Goal: Task Accomplishment & Management: Use online tool/utility

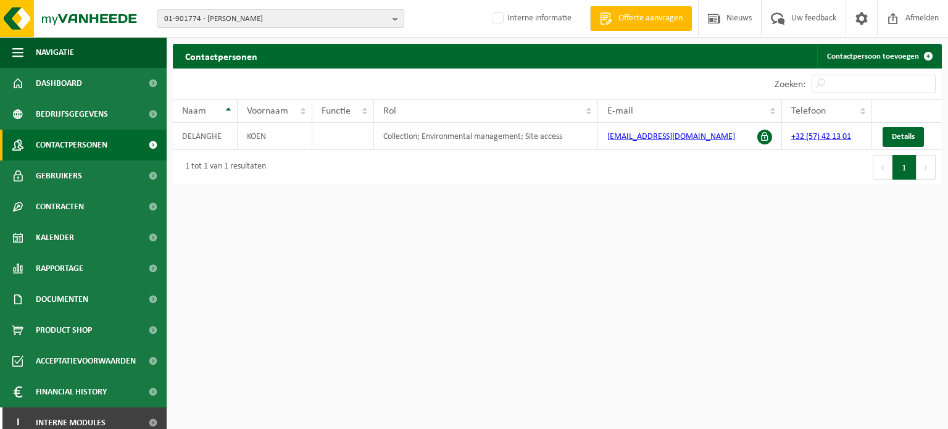
click at [229, 10] on span "01-901774 - DELANGHE KOEN - BOEZINGE" at bounding box center [275, 19] width 223 height 19
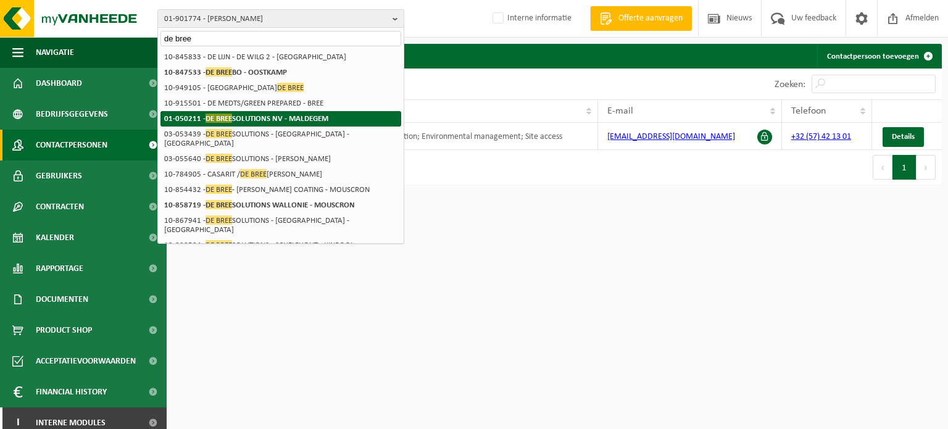
type input "de bree"
click at [319, 120] on strong "01-050211 - DE BREE SOLUTIONS NV - MALDEGEM" at bounding box center [246, 118] width 164 height 9
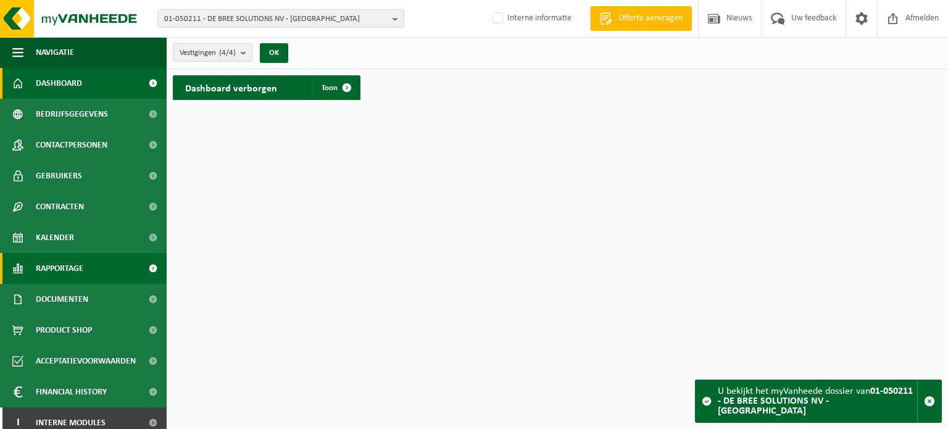
click at [80, 267] on span "Rapportage" at bounding box center [60, 268] width 48 height 31
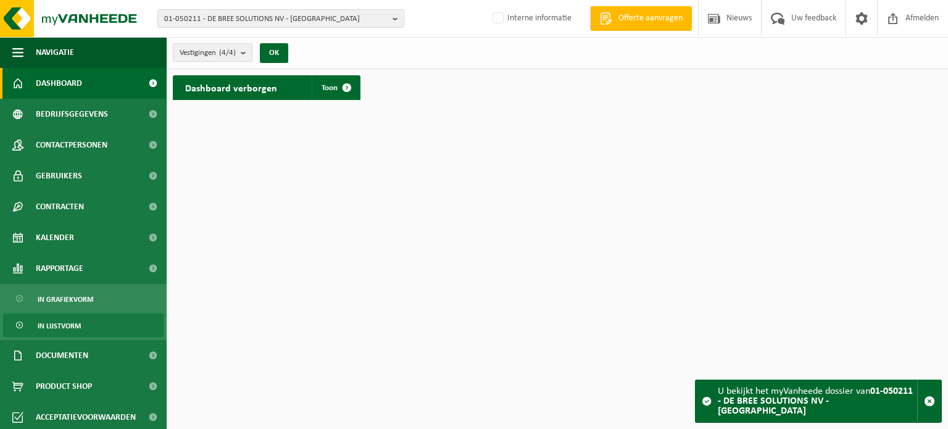
click at [77, 333] on span "In lijstvorm" at bounding box center [59, 325] width 43 height 23
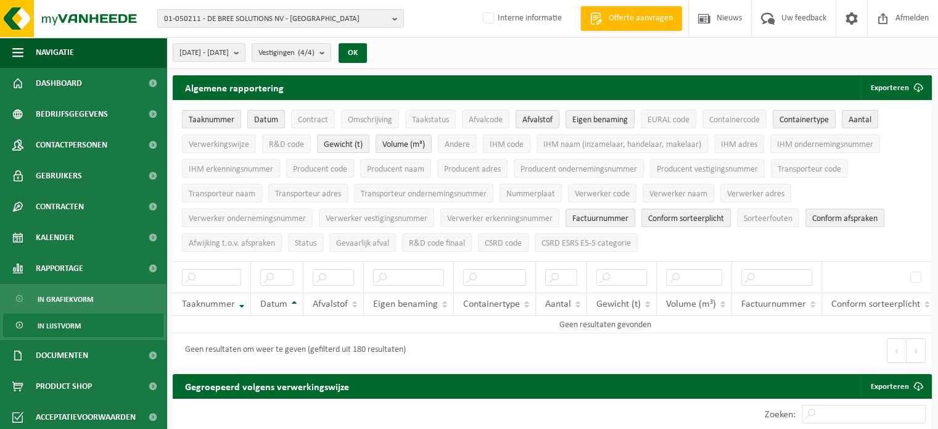
click at [354, 28] on div "01-050211 - DE BREE SOLUTIONS NV - MALDEGEM 01-050211 - DE BREE SOLUTIONS NV - …" at bounding box center [469, 19] width 938 height 38
click at [354, 24] on span "01-050211 - DE BREE SOLUTIONS NV - [GEOGRAPHIC_DATA]" at bounding box center [275, 19] width 223 height 19
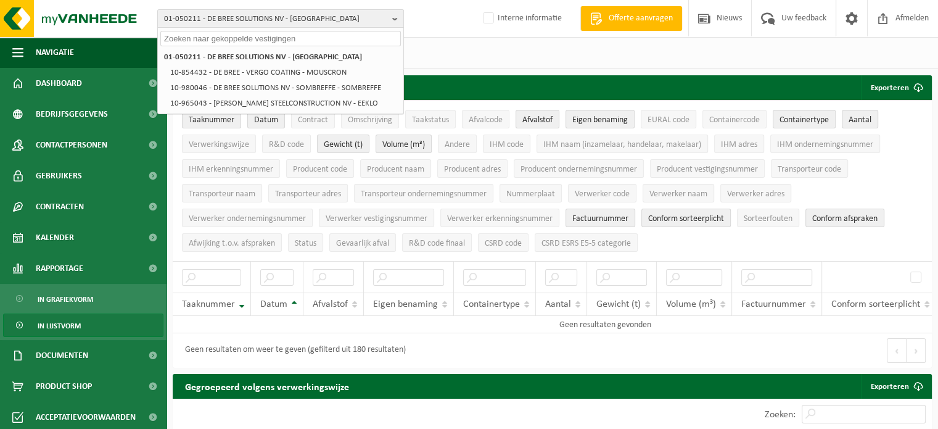
click at [471, 59] on div "2025-04-01 - 2025-09-16 Huidige maand Vorige maand Laatste 6 maanden Huidig jaa…" at bounding box center [553, 53] width 772 height 32
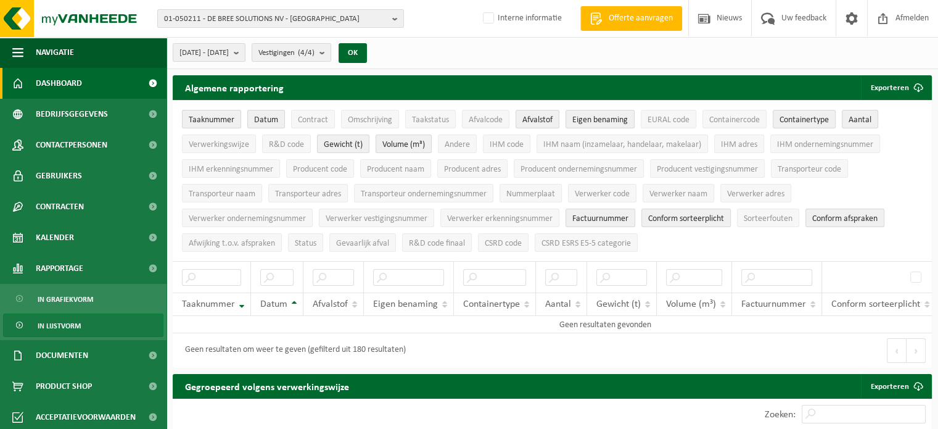
click at [113, 81] on link "Dashboard" at bounding box center [83, 83] width 167 height 31
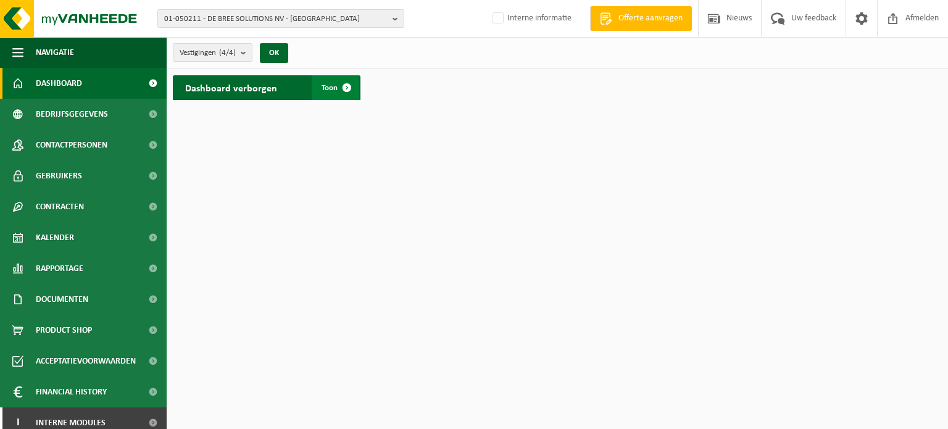
click at [341, 95] on span at bounding box center [346, 87] width 25 height 25
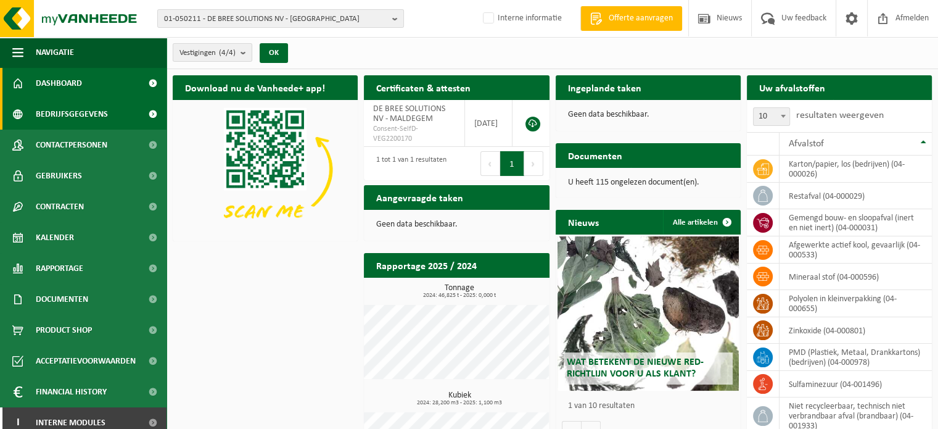
click at [77, 118] on span "Bedrijfsgegevens" at bounding box center [72, 114] width 72 height 31
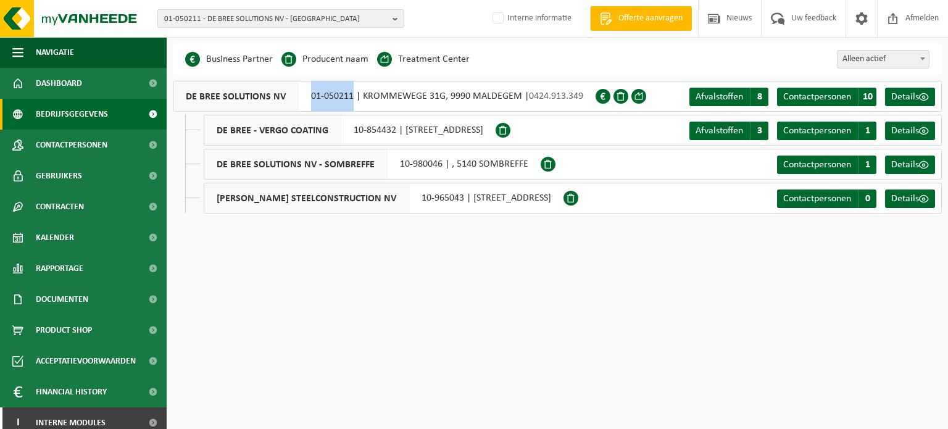
drag, startPoint x: 308, startPoint y: 95, endPoint x: 353, endPoint y: 93, distance: 45.1
click at [353, 93] on div "DE BREE SOLUTIONS NV 01-050211 | KROMMEWEGE 31G, 9990 [GEOGRAPHIC_DATA] | 0424.…" at bounding box center [384, 96] width 423 height 31
copy div "01-050211"
click at [312, 15] on span "01-050211 - DE BREE SOLUTIONS NV - [GEOGRAPHIC_DATA]" at bounding box center [275, 19] width 223 height 19
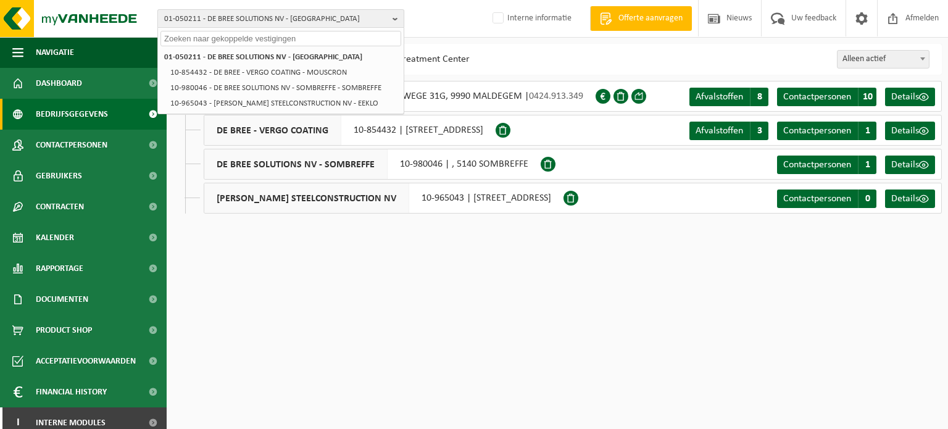
paste input "10-733788"
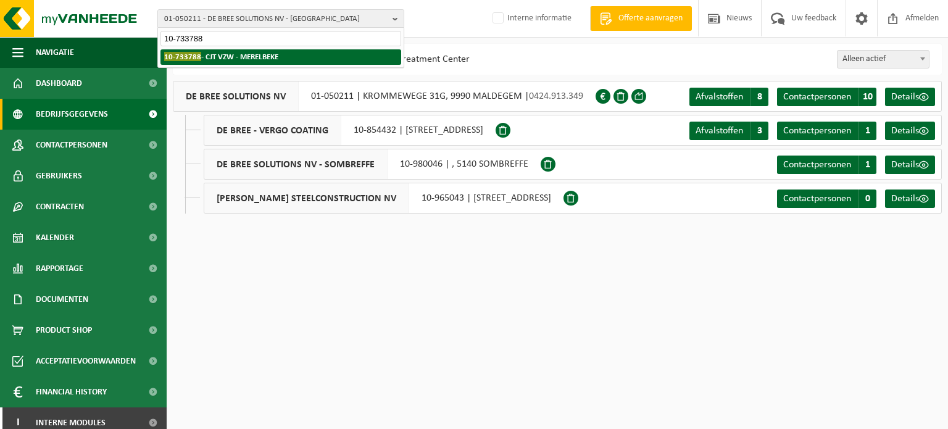
type input "10-733788"
click at [221, 59] on strong "10-733788 - CJT VZW - MERELBEKE" at bounding box center [221, 56] width 114 height 9
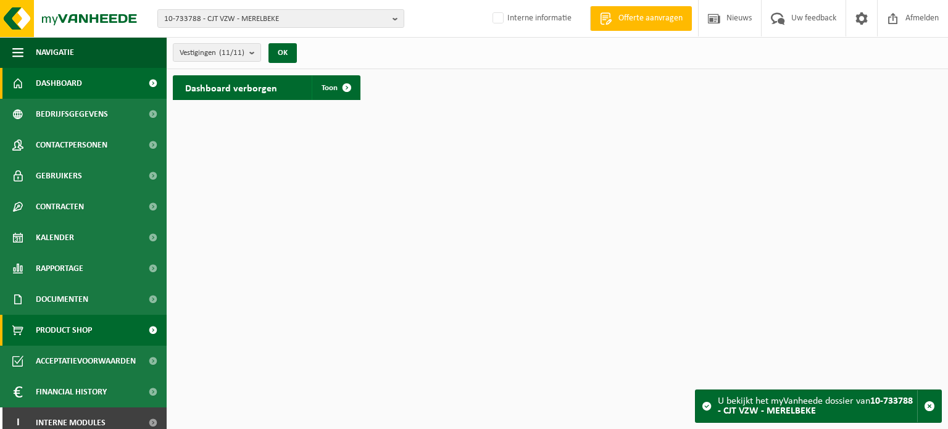
click at [74, 337] on span "Product Shop" at bounding box center [64, 330] width 56 height 31
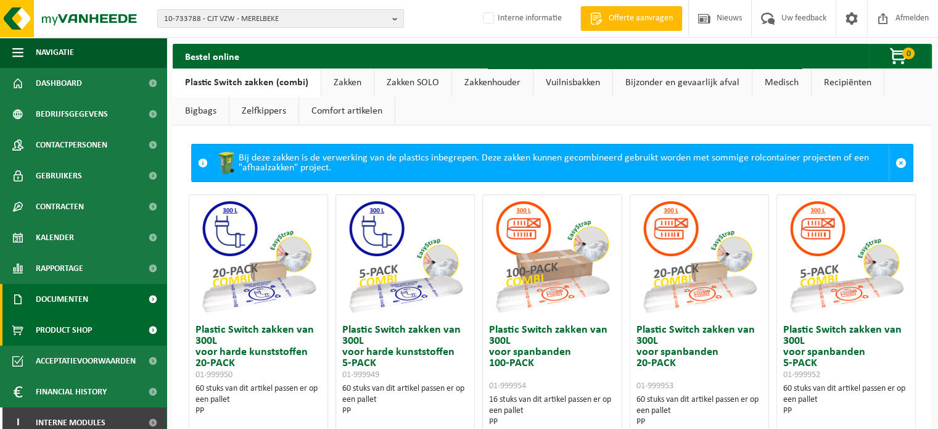
click at [84, 306] on span "Documenten" at bounding box center [62, 299] width 52 height 31
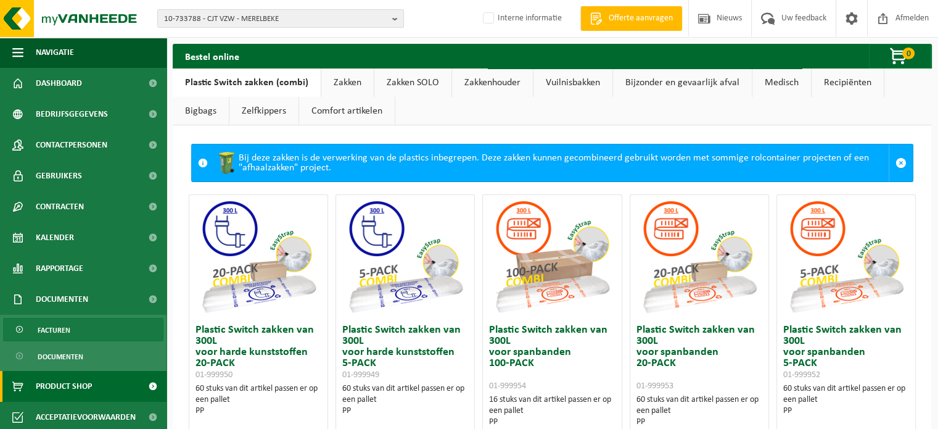
click at [53, 330] on span "Facturen" at bounding box center [54, 329] width 33 height 23
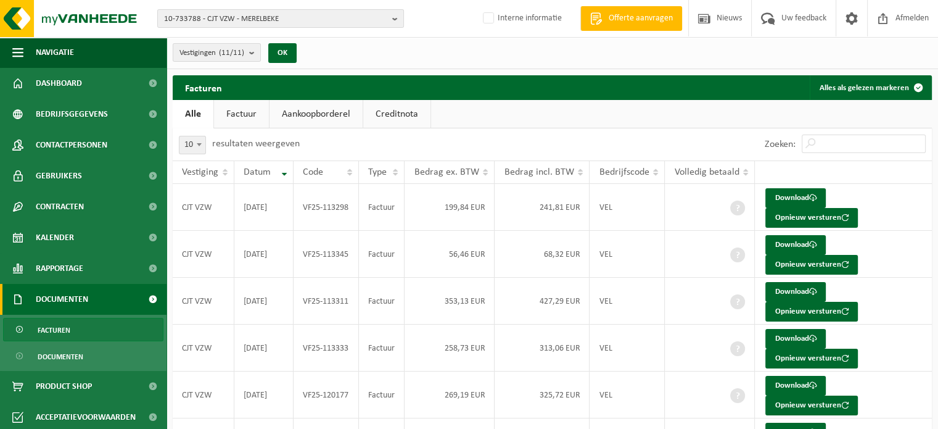
click at [395, 110] on link "Creditnota" at bounding box center [396, 114] width 67 height 28
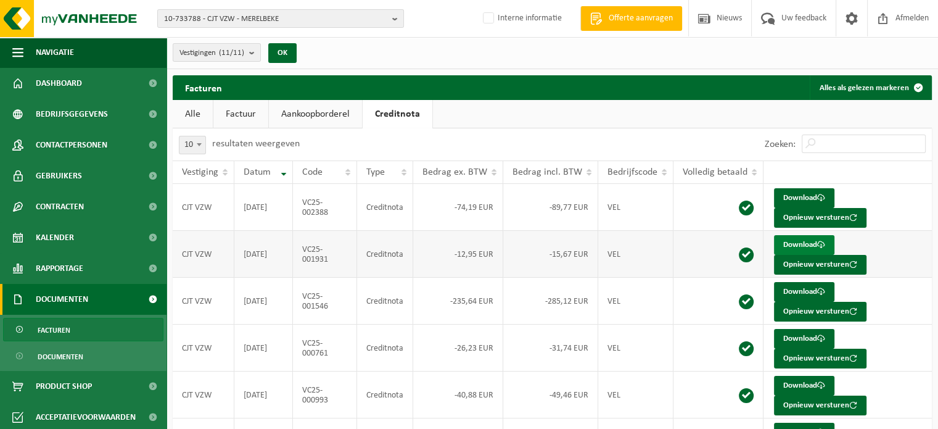
click at [786, 245] on link "Download" at bounding box center [804, 245] width 60 height 20
click at [353, 17] on span "10-733788 - CJT VZW - MERELBEKE" at bounding box center [275, 19] width 223 height 19
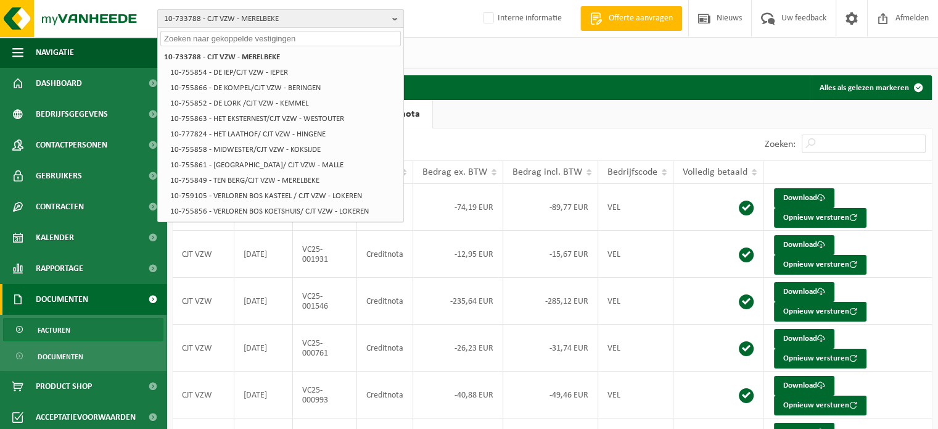
paste input "10-766819"
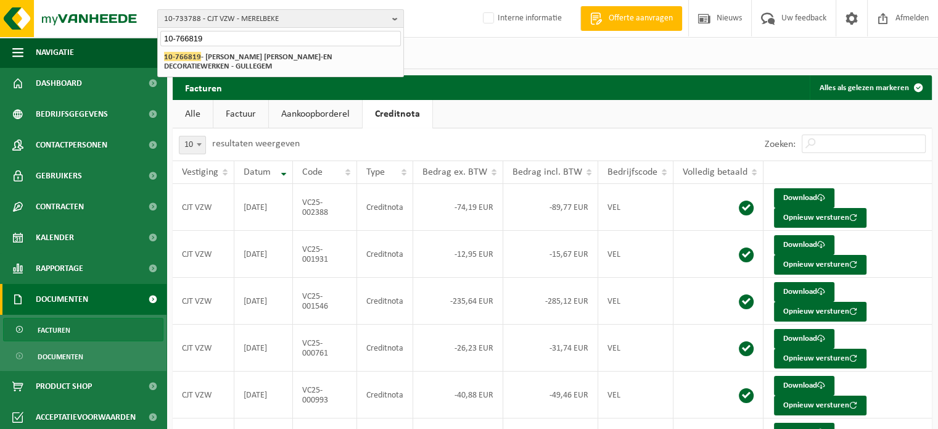
type input "10-766819"
click at [254, 48] on div "10-733788 - CJT VZW - MERELBEKE 10-755854 - DE IEP/CJT VZW - IEPER 10-755866 - …" at bounding box center [281, 62] width 246 height 30
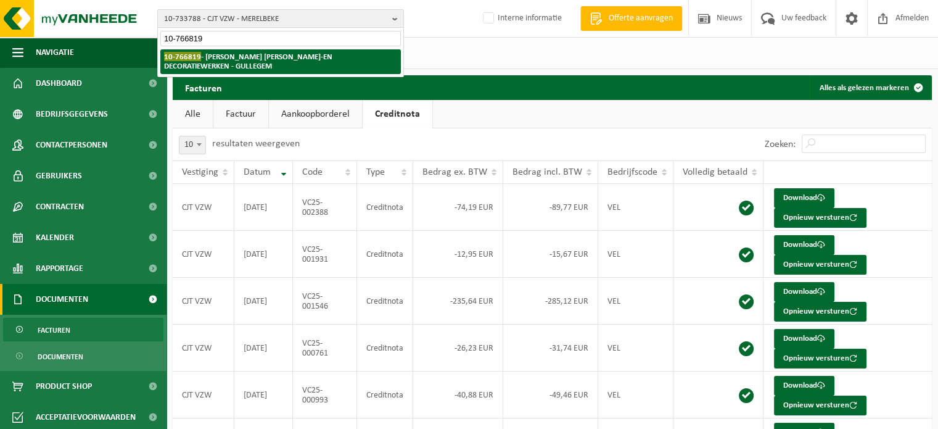
click at [259, 61] on strong "10-766819 - VERBRUGGE SCHILDER-EN DECORATIEWERKEN - GULLEGEM" at bounding box center [248, 61] width 168 height 19
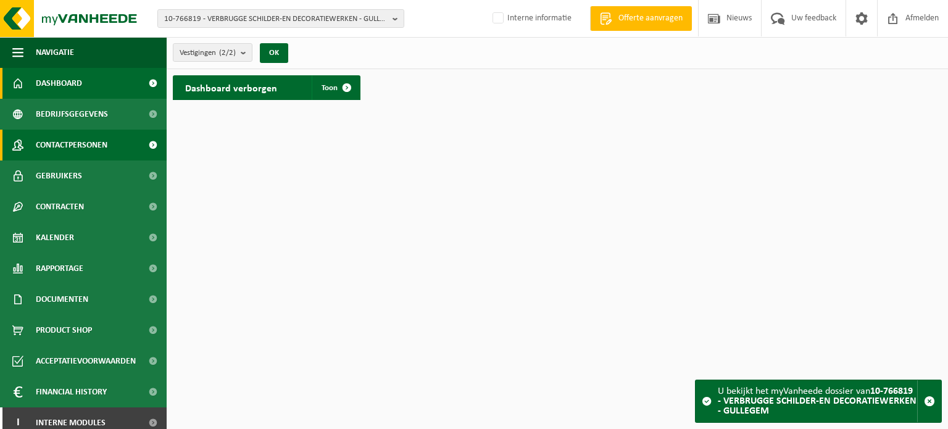
click at [107, 153] on span "Contactpersonen" at bounding box center [72, 145] width 72 height 31
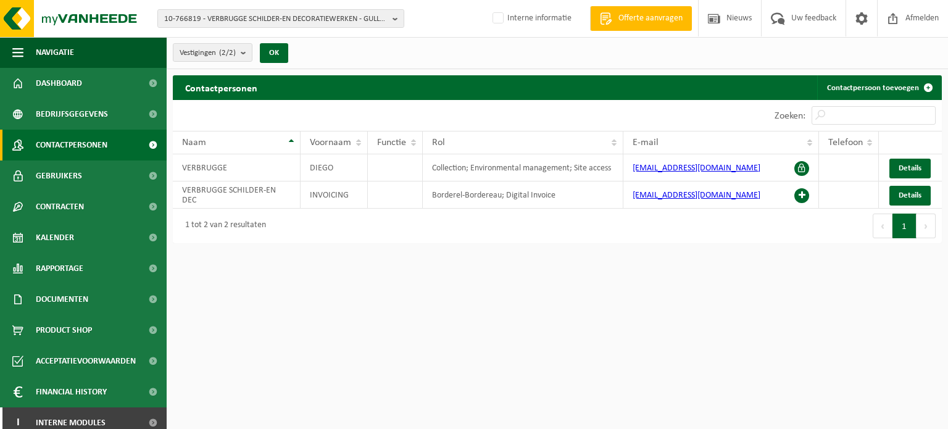
click at [508, 263] on html "10-766819 - VERBRUGGE SCHILDER-EN DECORATIEWERKEN - GULLEGEM 10-766819 - VERBRU…" at bounding box center [474, 214] width 948 height 429
click at [79, 181] on span "Gebruikers" at bounding box center [59, 175] width 46 height 31
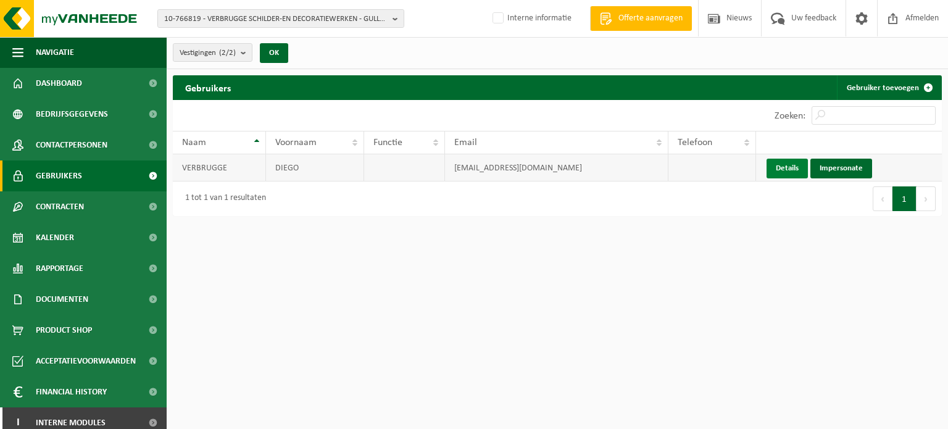
click at [785, 159] on link "Details" at bounding box center [786, 169] width 41 height 20
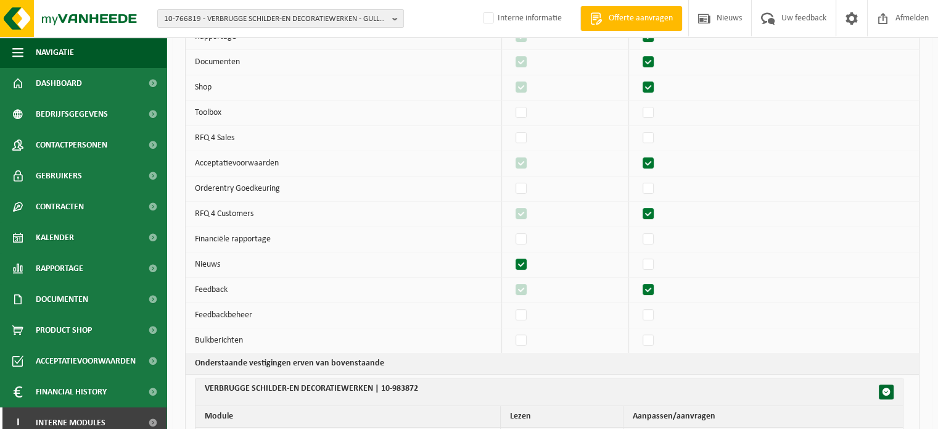
scroll to position [80, 0]
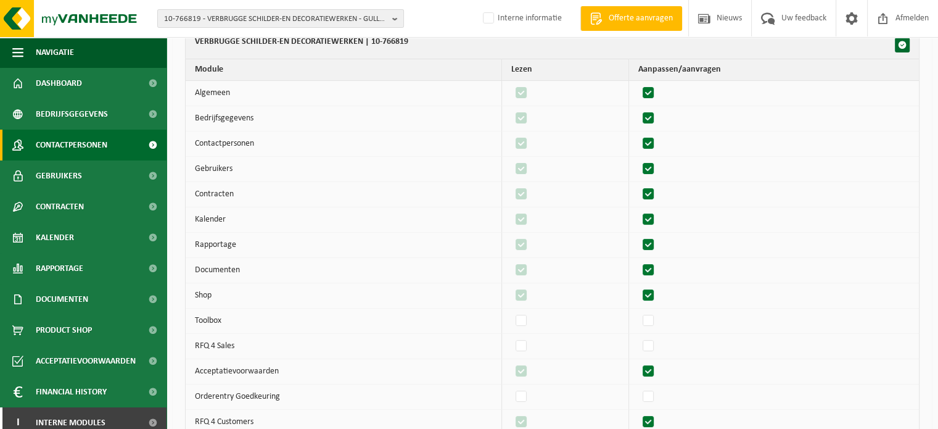
click at [99, 154] on span "Contactpersonen" at bounding box center [72, 145] width 72 height 31
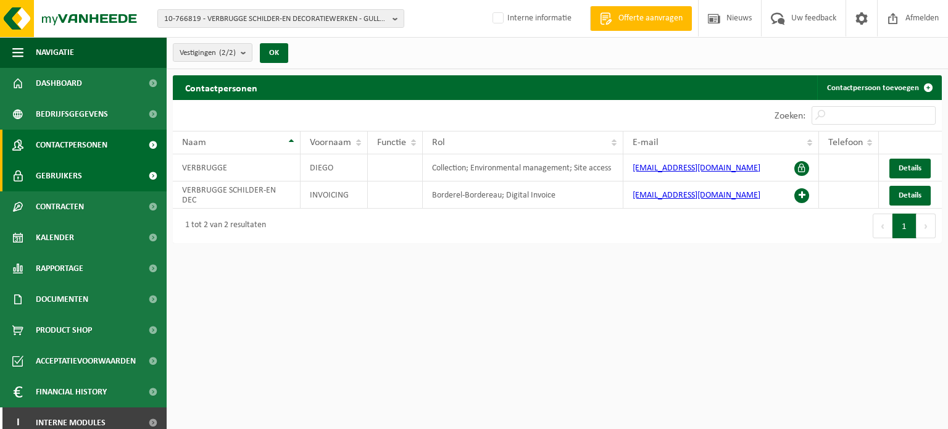
click at [117, 178] on link "Gebruikers" at bounding box center [83, 175] width 167 height 31
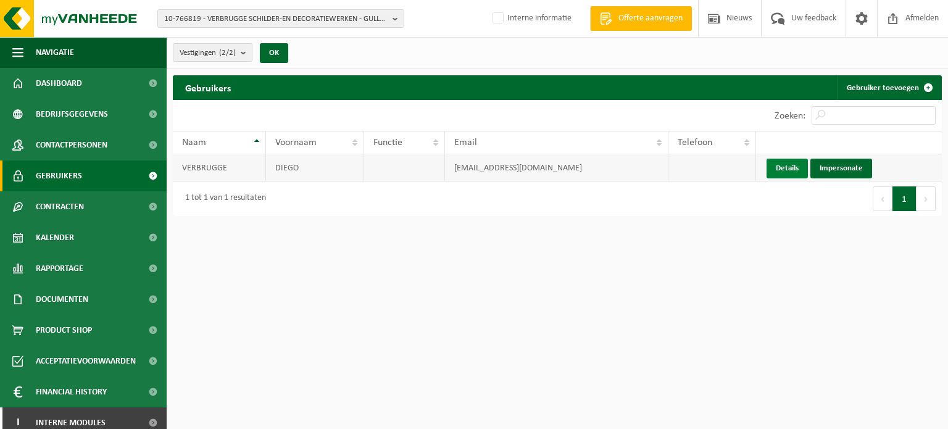
click at [793, 172] on link "Details" at bounding box center [786, 169] width 41 height 20
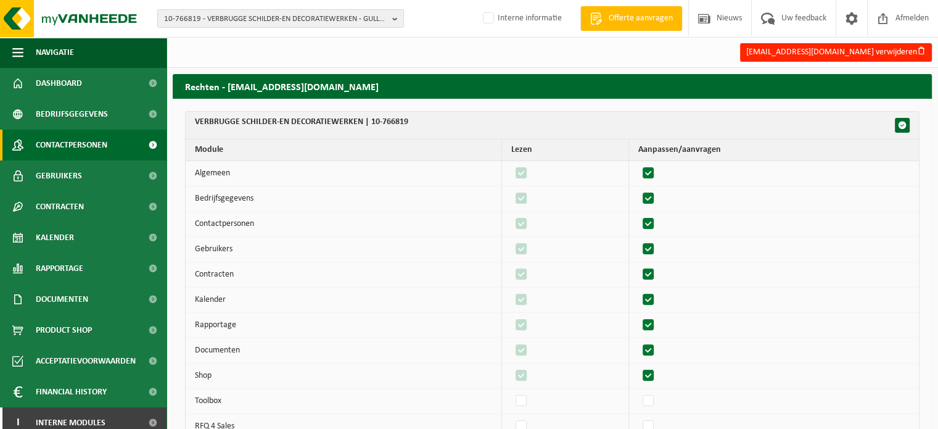
click at [83, 152] on span "Contactpersonen" at bounding box center [72, 145] width 72 height 31
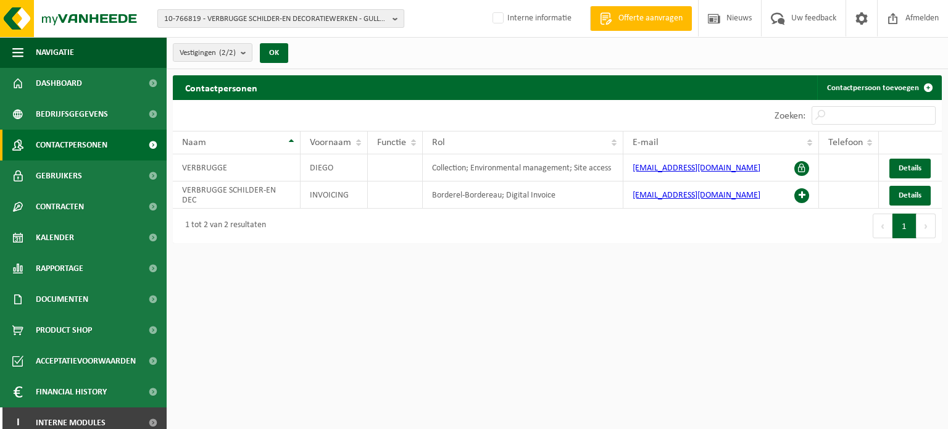
click at [361, 17] on span "10-766819 - VERBRUGGE SCHILDER-EN DECORATIEWERKEN - GULLEGEM" at bounding box center [275, 19] width 223 height 19
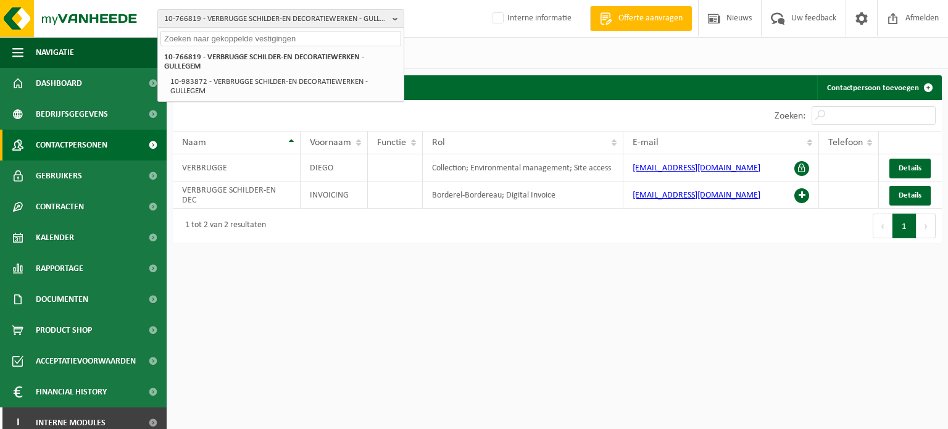
click at [430, 337] on html "10-766819 - VERBRUGGE SCHILDER-EN DECORATIEWERKEN - GULLEGEM 10-766819 - VERBRU…" at bounding box center [474, 214] width 948 height 429
click at [271, 40] on input "text" at bounding box center [280, 38] width 241 height 15
paste input "01-900043"
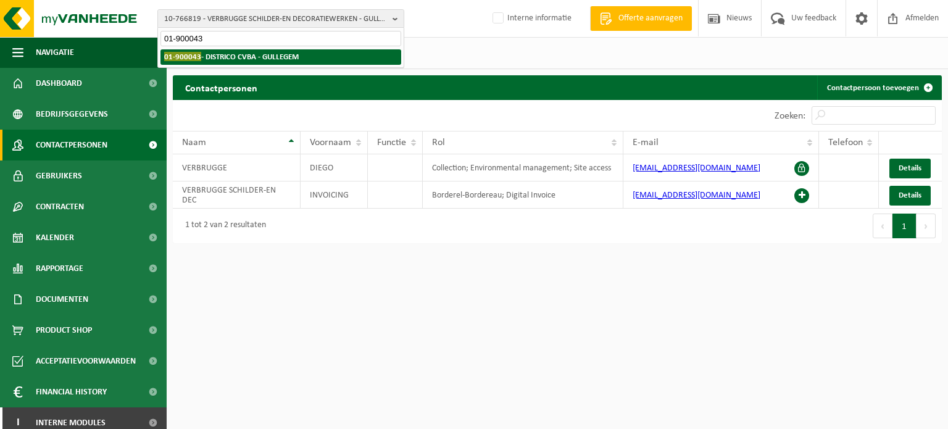
type input "01-900043"
click at [238, 52] on strong "01-900043 - DISTRICO CVBA - GULLEGEM" at bounding box center [231, 56] width 134 height 9
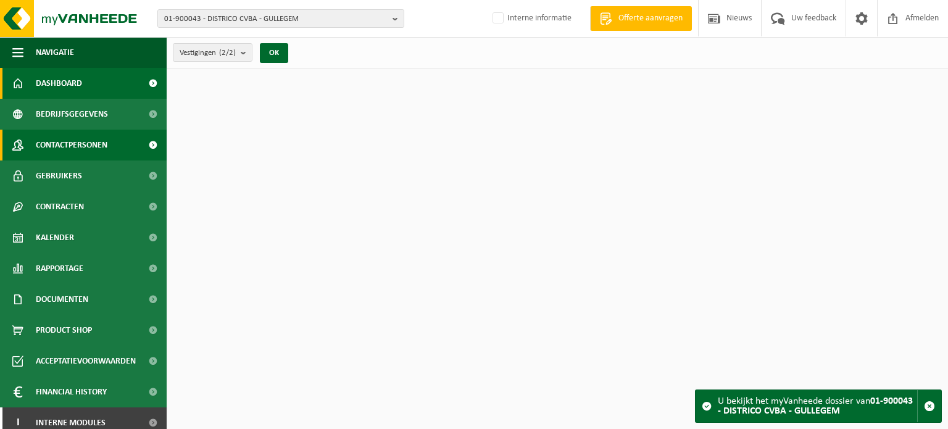
click at [80, 143] on span "Contactpersonen" at bounding box center [72, 145] width 72 height 31
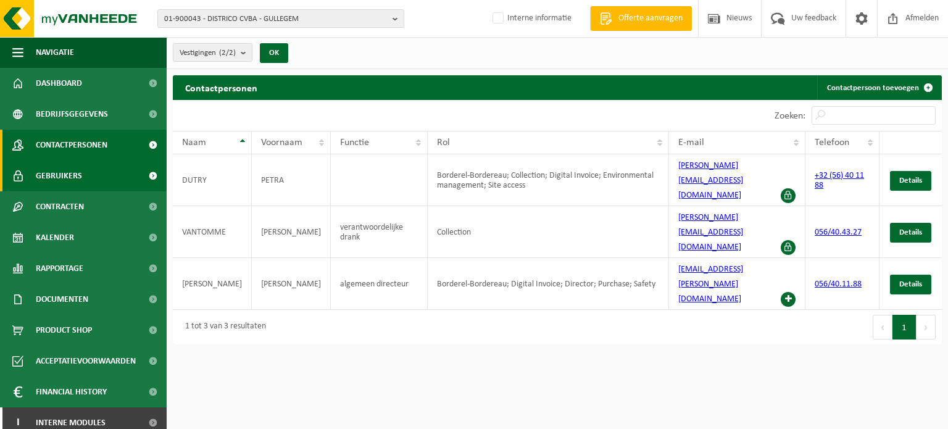
click at [86, 173] on link "Gebruikers" at bounding box center [83, 175] width 167 height 31
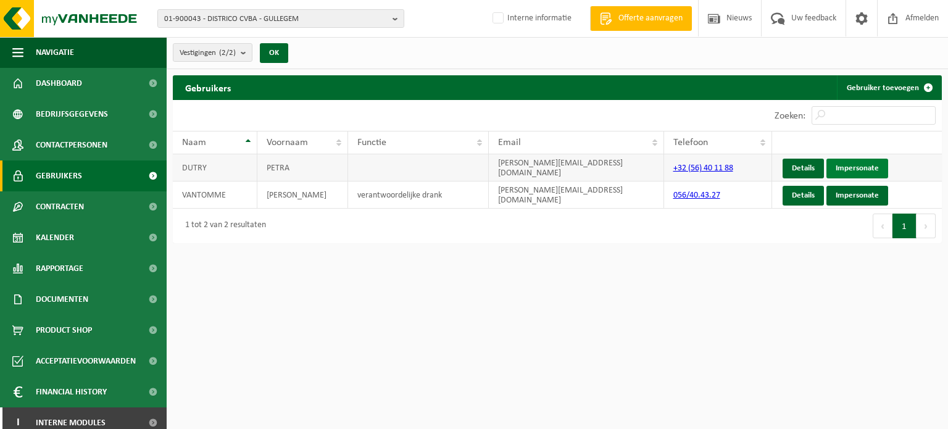
click at [839, 165] on link "Impersonate" at bounding box center [857, 169] width 62 height 20
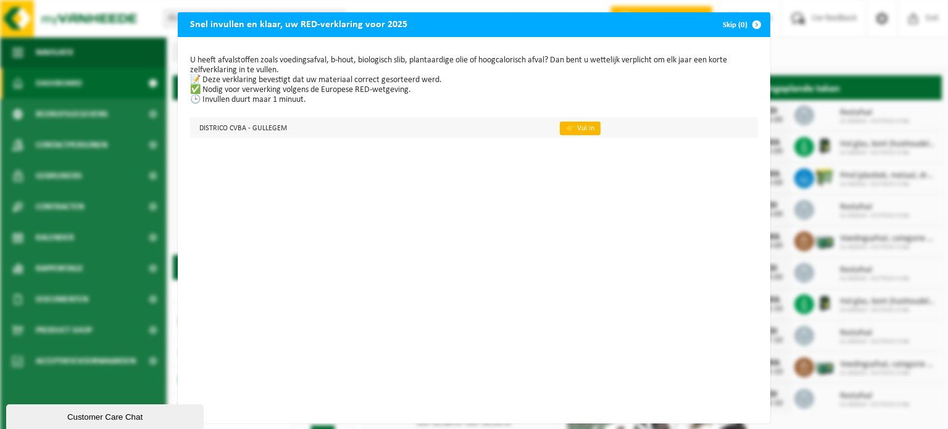
click at [563, 133] on link "👉 Vul in" at bounding box center [580, 129] width 41 height 14
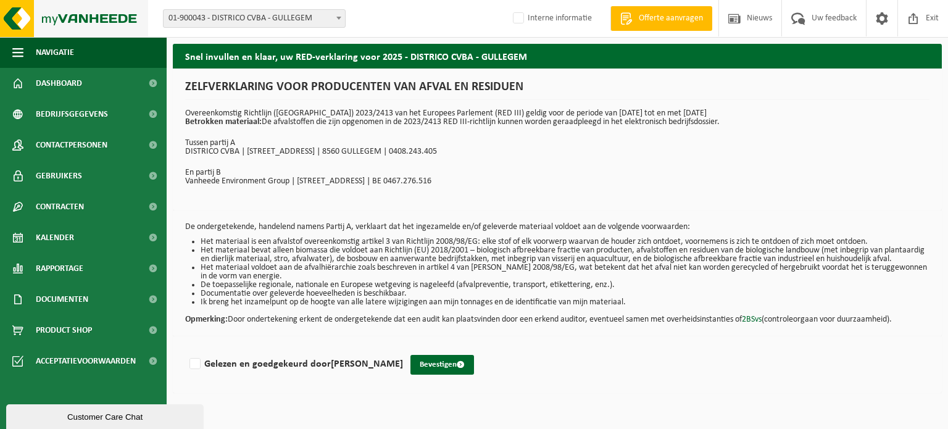
click at [89, 25] on img at bounding box center [74, 18] width 148 height 37
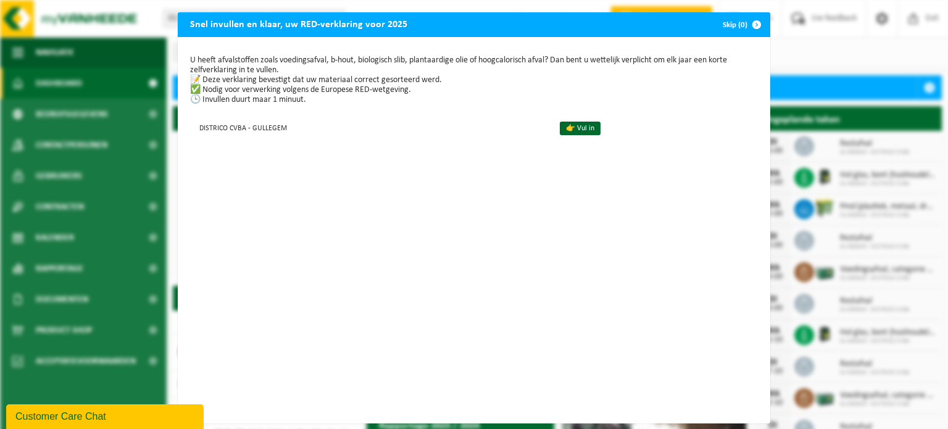
click at [723, 16] on button "Skip (0)" at bounding box center [741, 24] width 56 height 25
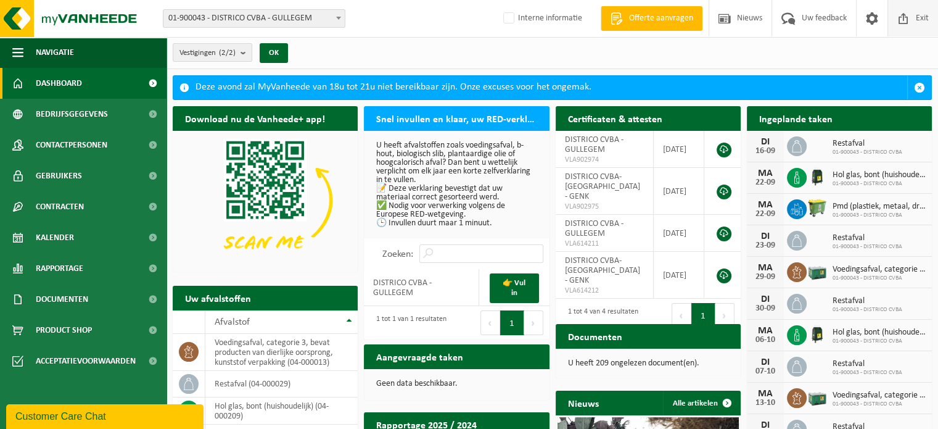
click at [913, 12] on span "Exit" at bounding box center [922, 18] width 19 height 36
